Goal: Task Accomplishment & Management: Use online tool/utility

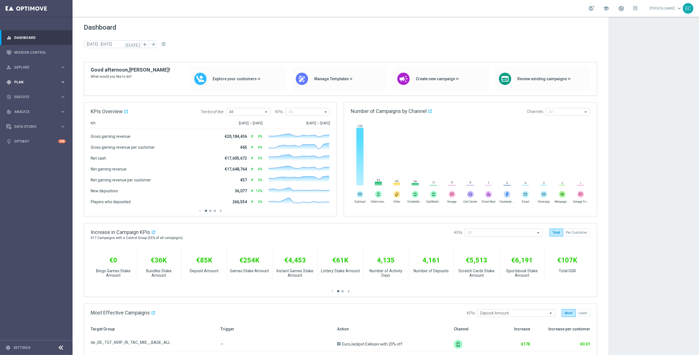
click at [38, 89] on div "gps_fixed Plan keyboard_arrow_right" at bounding box center [36, 82] width 72 height 15
click at [29, 109] on span "Templates" at bounding box center [35, 110] width 40 height 3
click at [32, 118] on link "Optimail" at bounding box center [37, 118] width 41 height 4
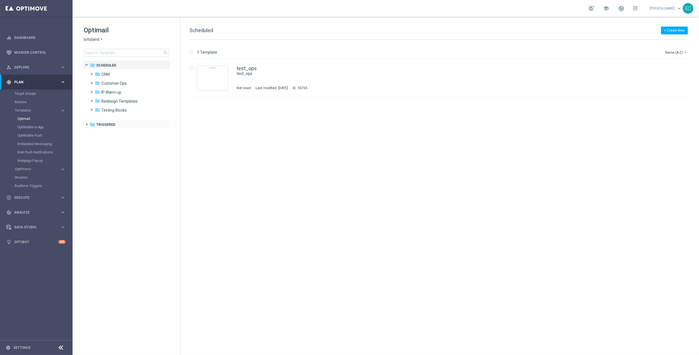
click at [109, 121] on div "folder Triggered more_vert" at bounding box center [126, 123] width 87 height 9
click at [107, 124] on span "Triggered" at bounding box center [105, 124] width 19 height 5
click at [104, 134] on span "CRM" at bounding box center [105, 133] width 8 height 5
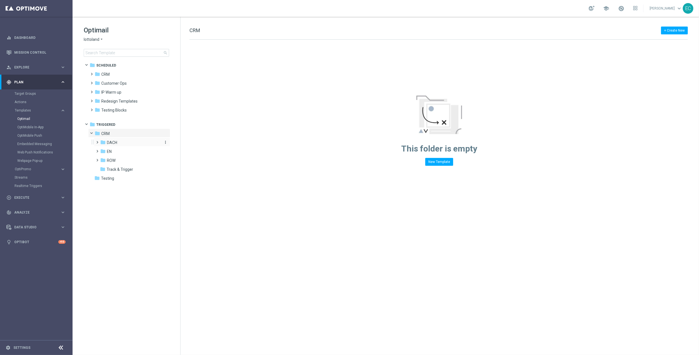
click at [130, 142] on div "folder DACH" at bounding box center [129, 142] width 59 height 6
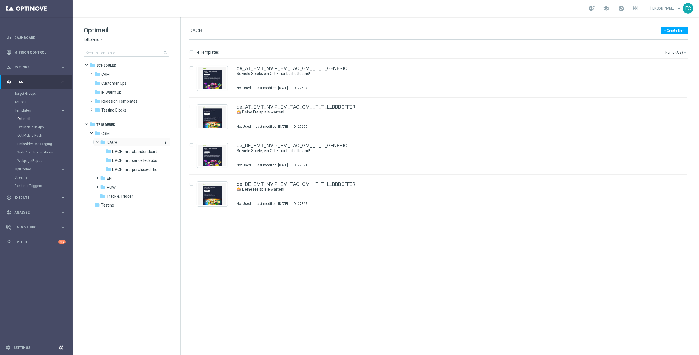
click at [109, 144] on span "DACH" at bounding box center [112, 142] width 10 height 5
click at [111, 149] on span "EN" at bounding box center [109, 151] width 5 height 5
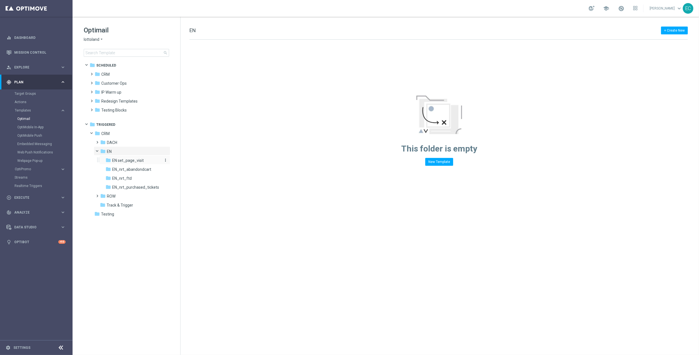
click at [137, 159] on span "EN set_page_visit" at bounding box center [128, 160] width 32 height 5
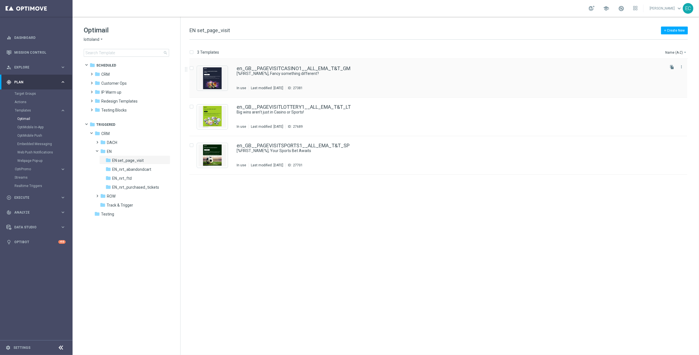
click at [191, 67] on input "Press SPACE to select this row." at bounding box center [192, 69] width 4 height 4
checkbox input "true"
click at [604, 51] on p "Duplicate" at bounding box center [600, 52] width 15 height 4
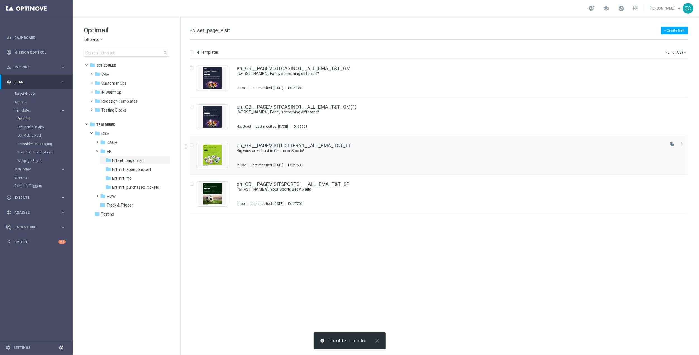
click at [192, 143] on div "Press SPACE to select this row." at bounding box center [194, 145] width 8 height 5
click at [671, 143] on icon "file_copy" at bounding box center [672, 144] width 4 height 4
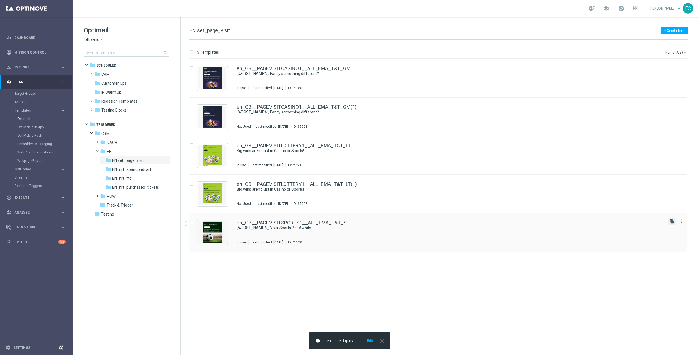
click at [671, 220] on icon "file_copy" at bounding box center [672, 221] width 4 height 4
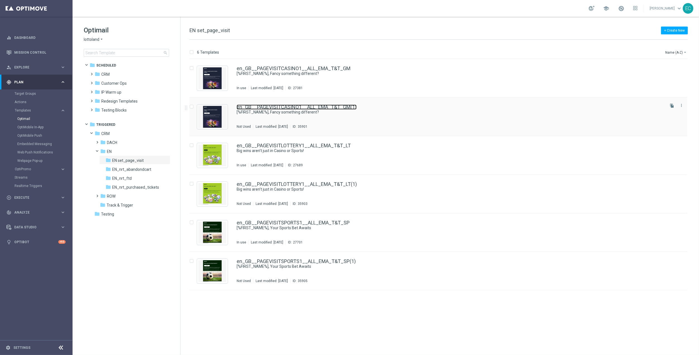
click at [332, 108] on link "en_GB__PAGEVISITCASINO1__ALL_EMA_T&T_GM(1)" at bounding box center [297, 106] width 120 height 5
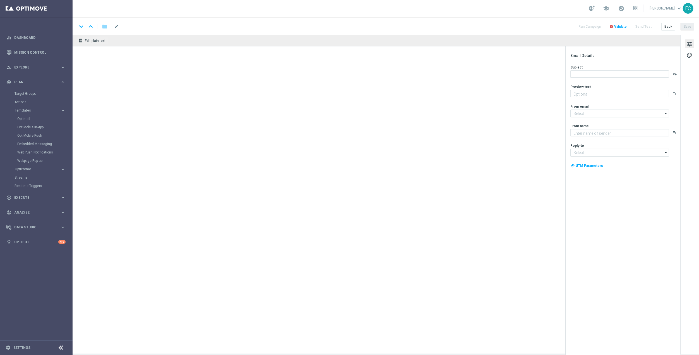
type textarea "A new way to play: Casino awaits."
type textarea "Lottoland"
type input "[EMAIL_ADDRESS][DOMAIN_NAME]"
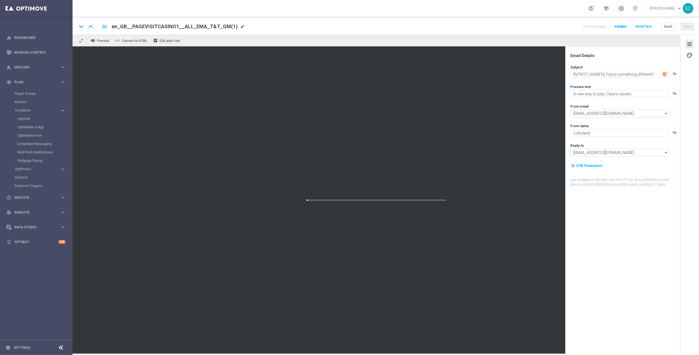
click at [240, 25] on span "mode_edit" at bounding box center [242, 26] width 5 height 5
click at [162, 27] on input "en_GB__PAGEVISITCASINO1__ALL_EMA_T&T_GM(1)" at bounding box center [181, 26] width 138 height 7
click at [174, 25] on input "en_GB__PAGEVISITCASINO1__ALL_EMA_T&T_GM(1)" at bounding box center [181, 26] width 138 height 7
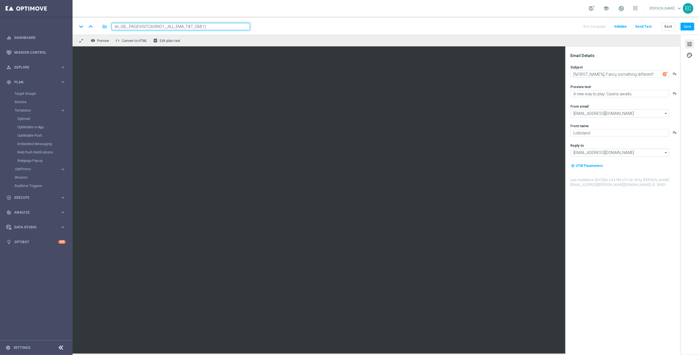
click at [174, 25] on input "en_GB__PAGEVISITCASINO1__ALL_EMA_T&T_GM(1)" at bounding box center [181, 26] width 138 height 7
click at [198, 28] on input "en_GB__PAGEVISITCASINO1__ALL_EMA_T&T_GM(1)" at bounding box center [181, 26] width 138 height 7
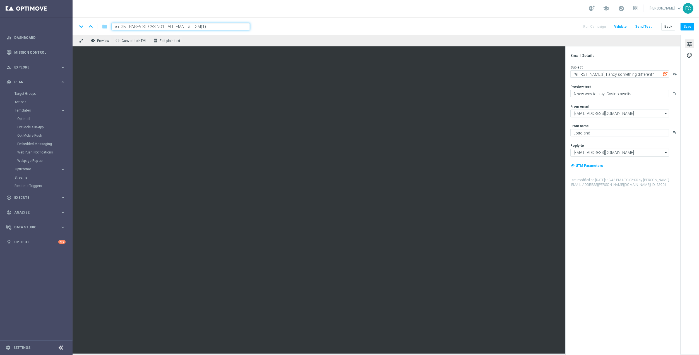
click at [198, 28] on input "en_GB__PAGEVISITCASINO1__ALL_EMA_T&T_GM(1)" at bounding box center [181, 26] width 138 height 7
paste input "2__ALL_EMA_T&T_GM"
click at [183, 26] on input "en_GB__PAGEVISITCASINO2__ALL_EMA_T&T_GM" at bounding box center [181, 26] width 138 height 7
click at [164, 25] on input "en_GB__PAGEVISITCASINO2__ALL_EMA_T&T_GM" at bounding box center [181, 26] width 138 height 7
click at [227, 26] on input "en_GB__PAGEVISITCASINO2_EMAIL1__ALL_EMA_T&T_GM" at bounding box center [181, 26] width 138 height 7
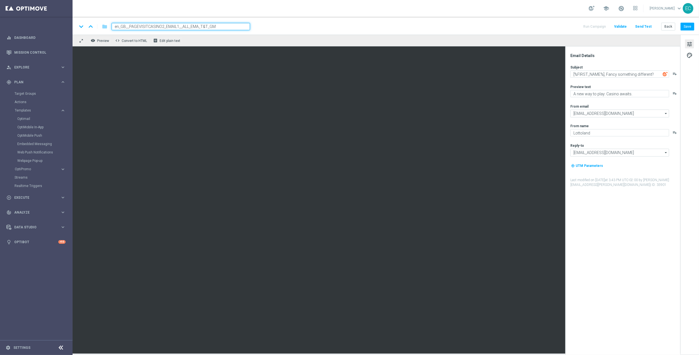
click at [227, 26] on input "en_GB__PAGEVISITCASINO2_EMAIL1__ALL_EMA_T&T_GM" at bounding box center [181, 26] width 138 height 7
click at [243, 28] on span "mode_edit" at bounding box center [245, 26] width 5 height 5
click at [205, 27] on input "en_GB__PAGEVISITCASINO2_EMAIL1__ALL_EMA_T&T_GM" at bounding box center [181, 26] width 138 height 7
drag, startPoint x: 179, startPoint y: 26, endPoint x: 165, endPoint y: 25, distance: 14.3
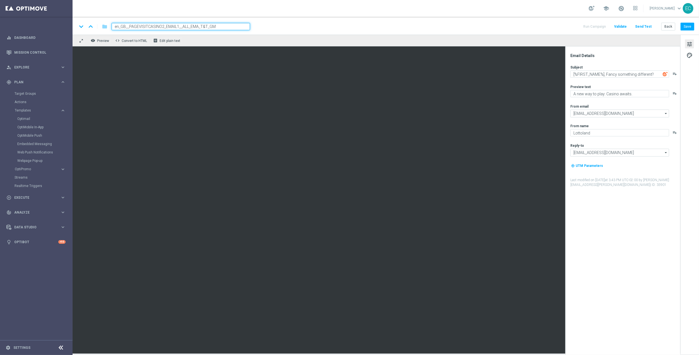
click at [165, 25] on input "en_GB__PAGEVISITCASINO2_EMAIL1__ALL_EMA_T&T_GM" at bounding box center [181, 26] width 138 height 7
click at [231, 31] on div "keyboard_arrow_down keyboard_arrow_up folder en_GB__PAGEVISITCASINO2__ALL_EMA_T…" at bounding box center [386, 26] width 627 height 18
click at [229, 28] on input "en_GB__PAGEVISITCASINO2__ALL_EMA_T&T_GM" at bounding box center [181, 26] width 138 height 7
click at [308, 24] on div "keyboard_arrow_down keyboard_arrow_up folder en_GB__PAGEVISITCASINO2__ALL_EMA_T…" at bounding box center [385, 26] width 617 height 7
click at [211, 26] on input "en_GB__PAGEVISITCASINO2__ALL_EMA_T&T_GM_EMAIL1" at bounding box center [181, 26] width 138 height 7
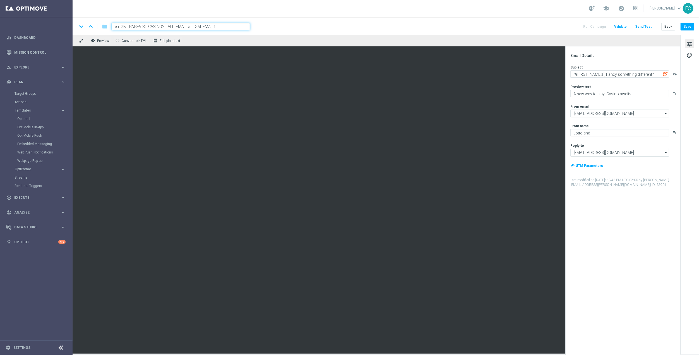
click at [211, 26] on input "en_GB__PAGEVISITCASINO2__ALL_EMA_T&T_GM_EMAIL1" at bounding box center [181, 26] width 138 height 7
click at [244, 26] on span "mode_edit" at bounding box center [245, 26] width 5 height 5
click at [166, 24] on input "en_GB__PAGEVISITCASINO2__ALL_EMA_T&T_GM_EMAIL1" at bounding box center [181, 26] width 138 height 7
type input "en_GB__PAGEVISITCASINO2_ALL_EMA_T&T_GM_EMAIL1"
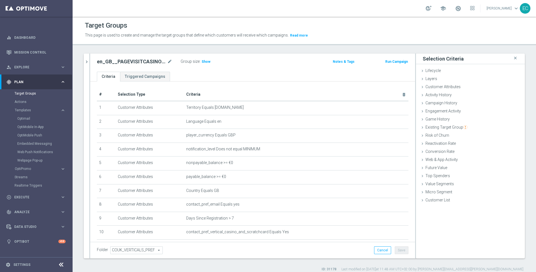
scroll to position [134, 0]
